Goal: Navigation & Orientation: Understand site structure

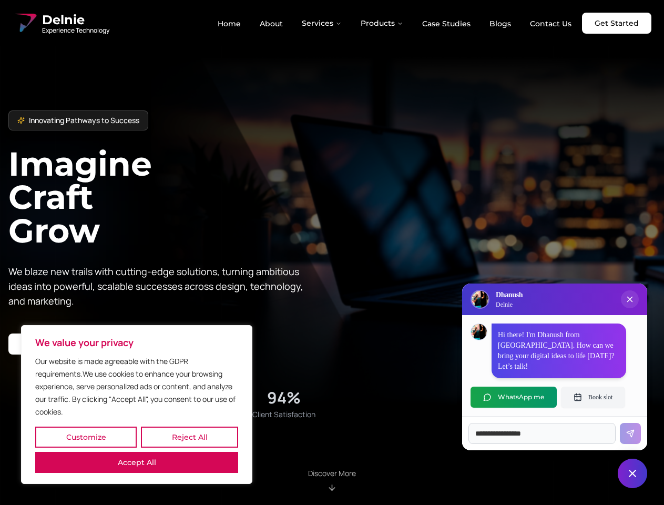
click at [86, 437] on button "Customize" at bounding box center [85, 436] width 101 height 21
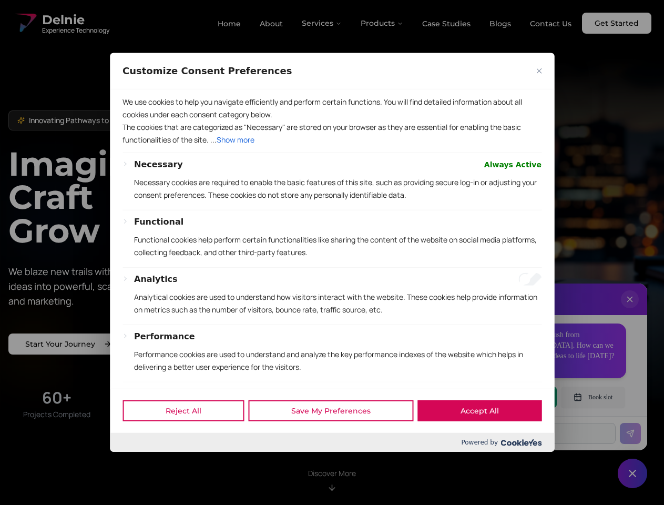
click at [137, 388] on div "We use cookies to help you navigate efficiently and perform certain functions. …" at bounding box center [332, 238] width 444 height 299
click at [332, 252] on div "Functional Functional cookies help perform certain functionalities like sharing…" at bounding box center [337, 242] width 407 height 52
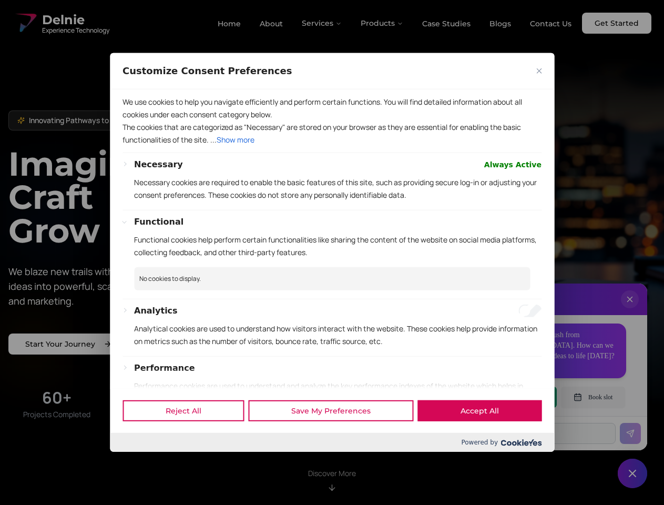
click at [322, 23] on div at bounding box center [332, 252] width 664 height 505
click at [382, 23] on div at bounding box center [332, 252] width 664 height 505
click at [630, 310] on div at bounding box center [332, 252] width 664 height 505
click at [514, 397] on div "Reject All Save My Preferences Accept All" at bounding box center [332, 410] width 444 height 45
click at [593, 397] on div at bounding box center [332, 252] width 664 height 505
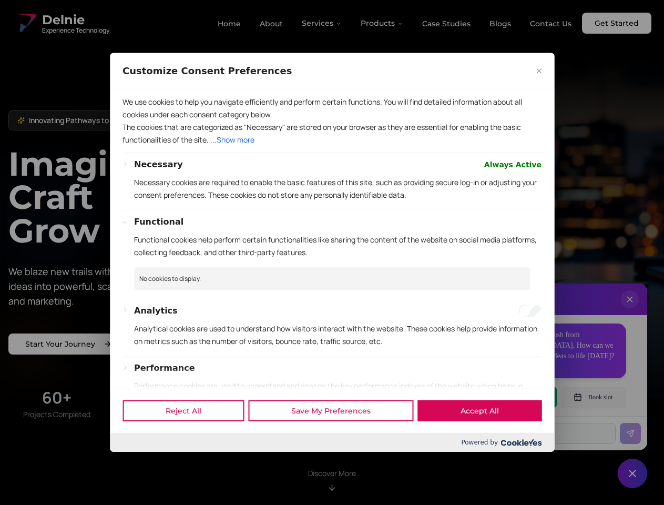
click at [633, 473] on div at bounding box center [332, 252] width 664 height 505
